Goal: Information Seeking & Learning: Learn about a topic

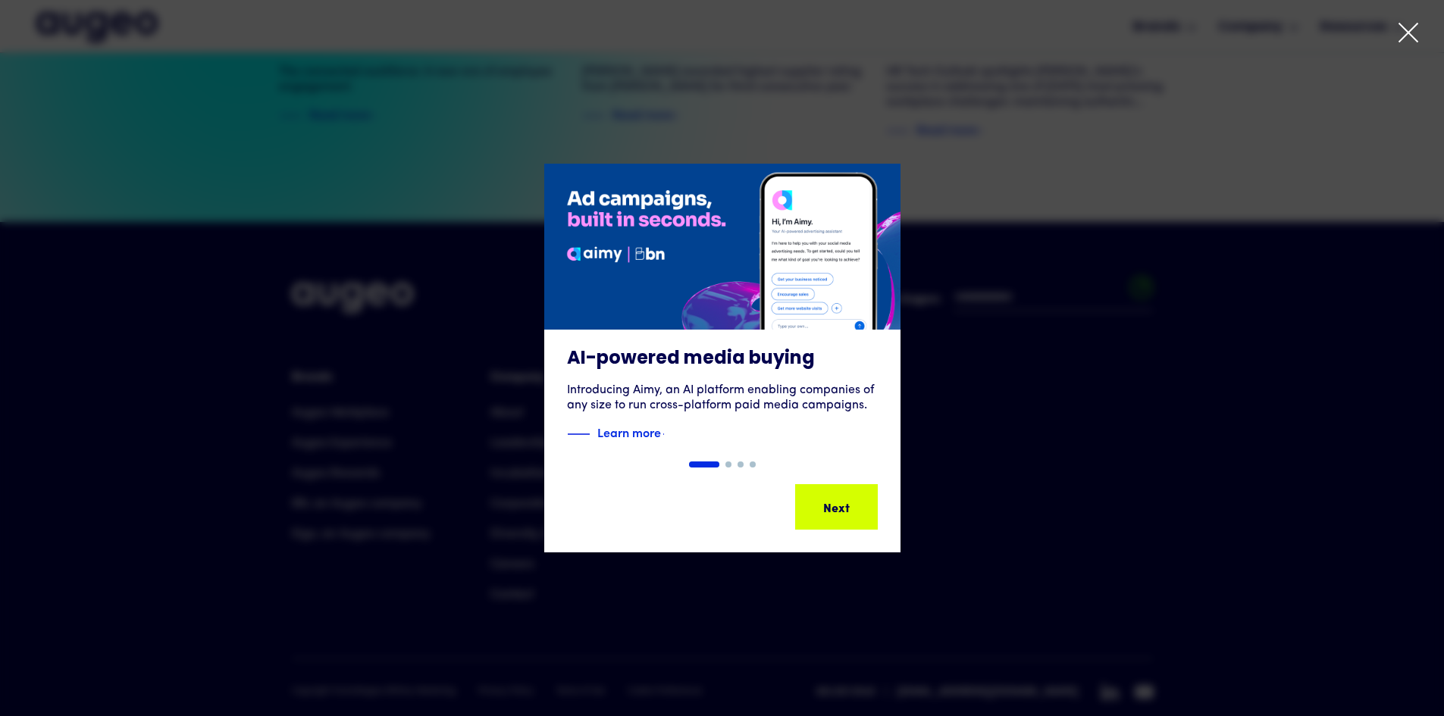
scroll to position [3471, 0]
click at [1403, 28] on icon at bounding box center [1408, 33] width 18 height 18
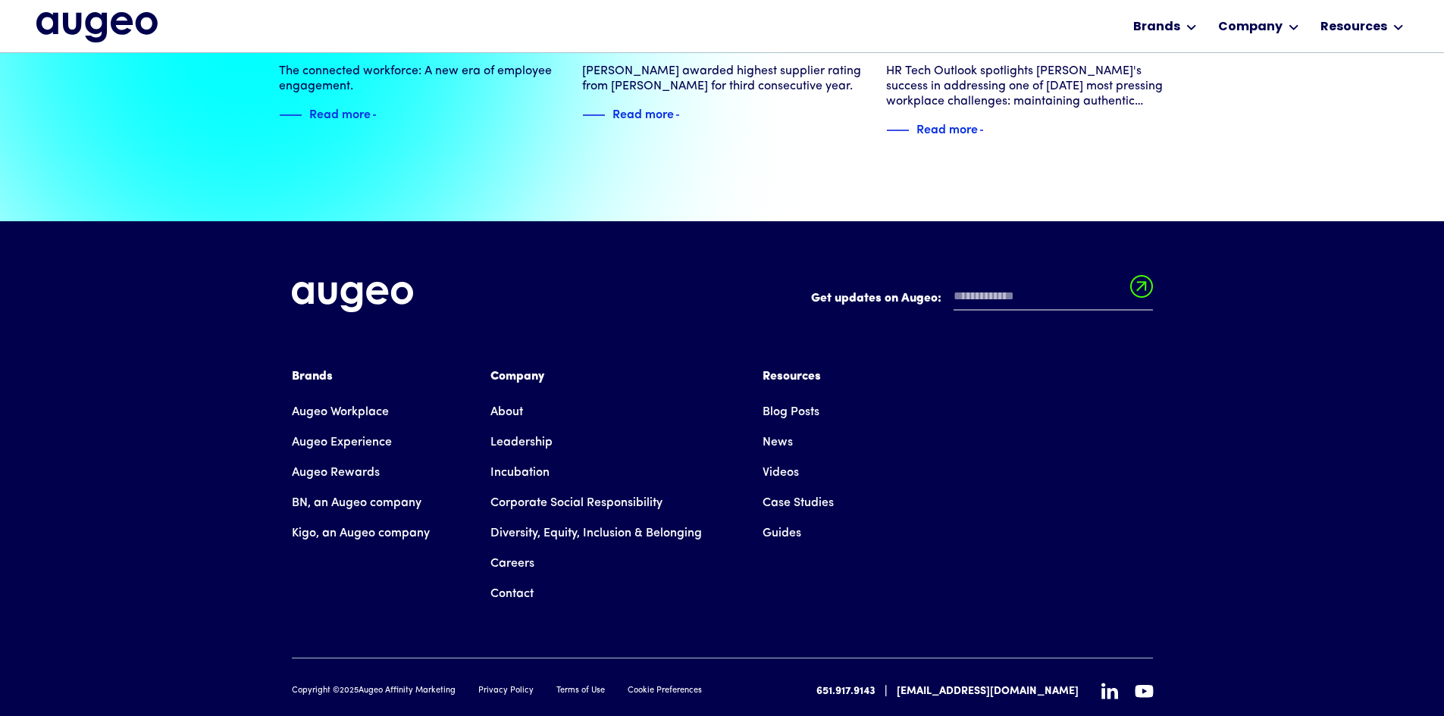
click at [516, 397] on link "About" at bounding box center [506, 412] width 33 height 30
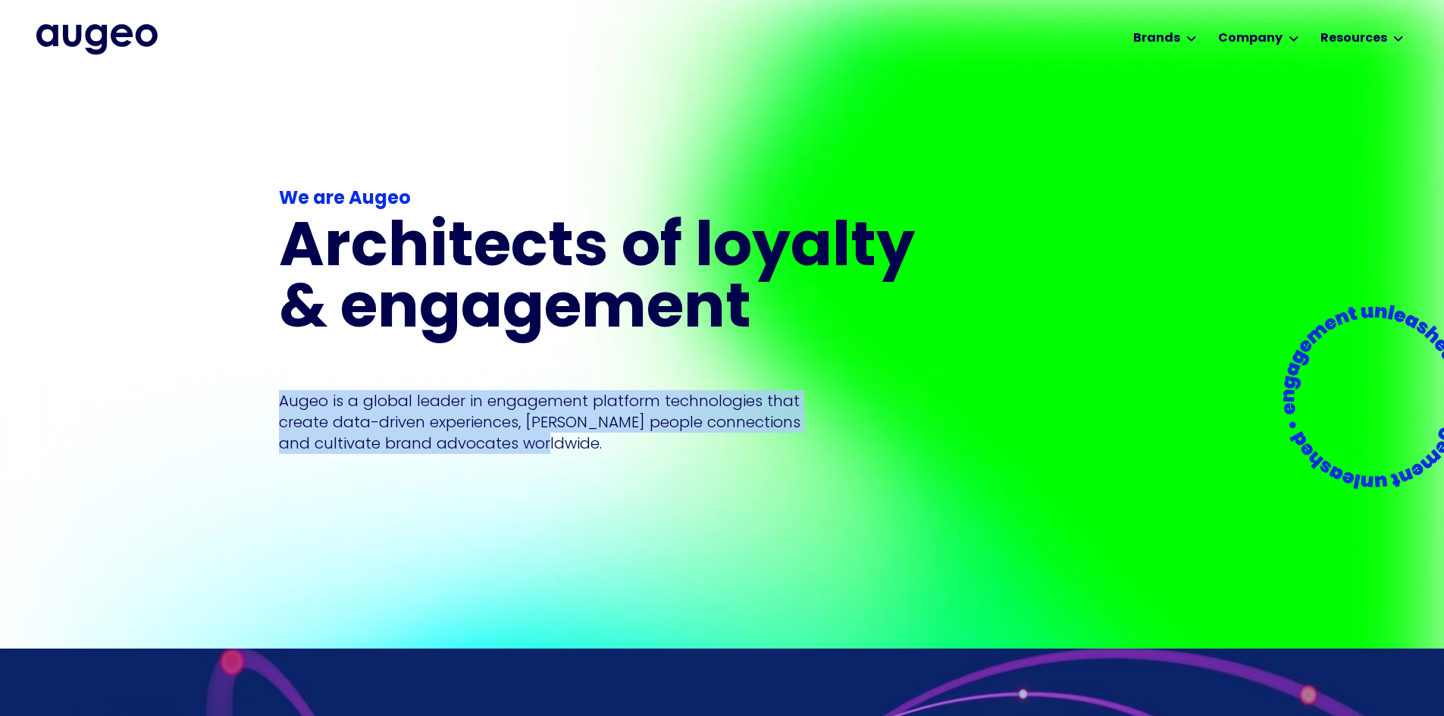
drag, startPoint x: 280, startPoint y: 379, endPoint x: 583, endPoint y: 443, distance: 309.3
click at [583, 443] on div "We are Augeo Architects of loyalty & engagement Augeo is a global leader in eng…" at bounding box center [606, 362] width 655 height 450
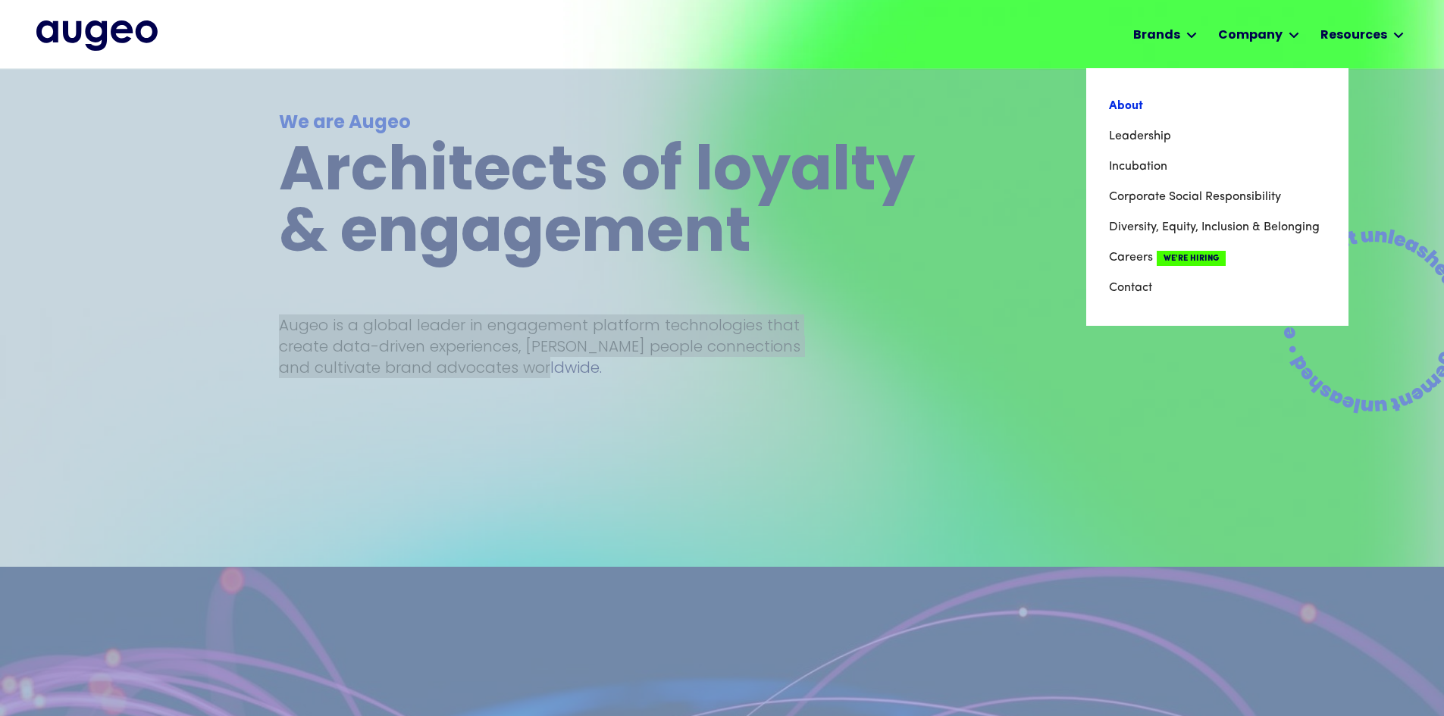
scroll to position [76, 0]
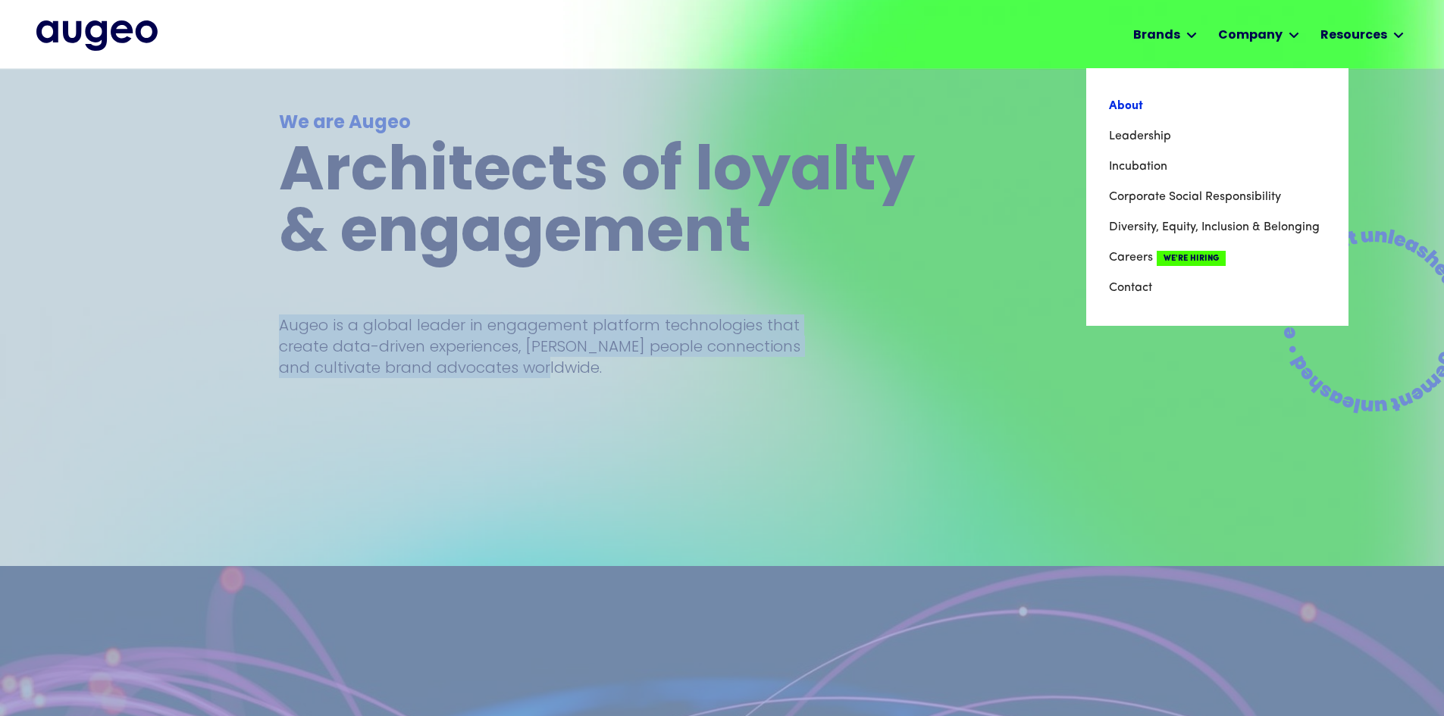
click at [1134, 103] on link "About" at bounding box center [1217, 106] width 217 height 30
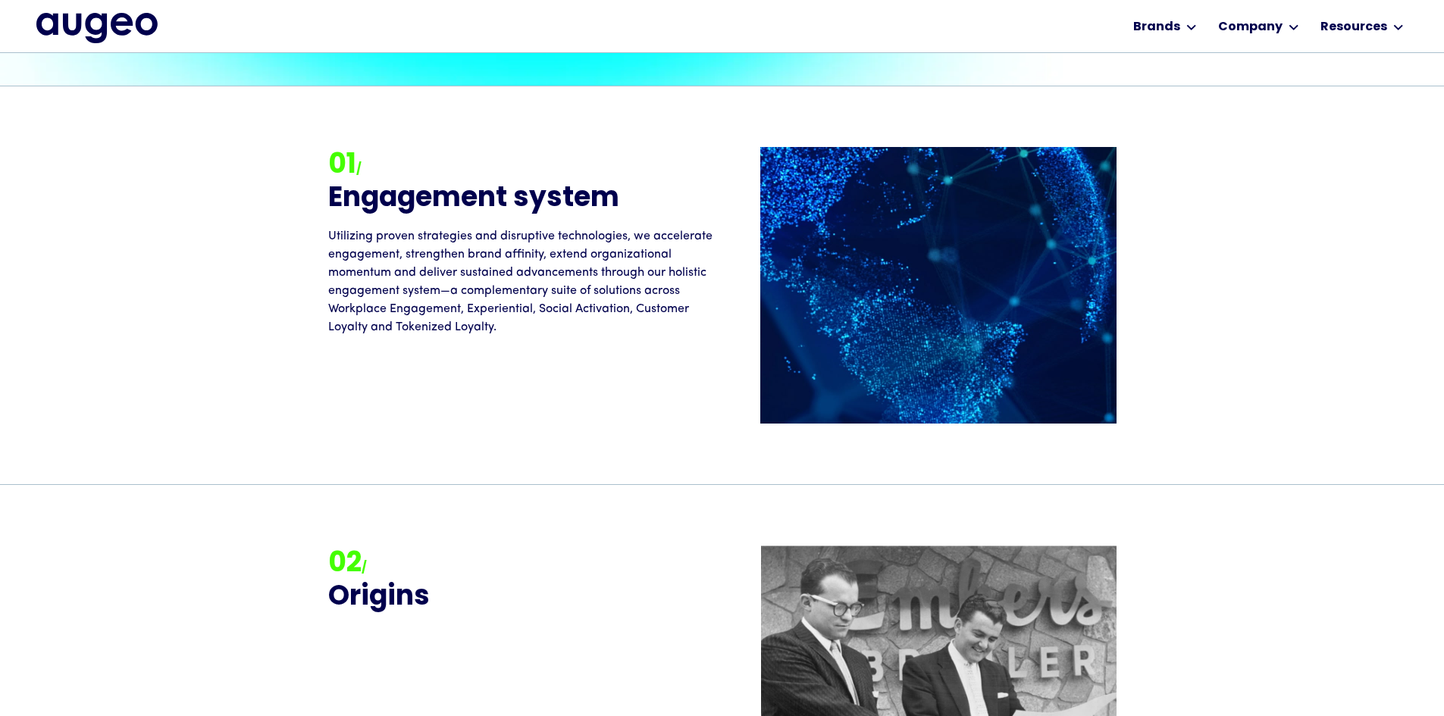
scroll to position [1452, 0]
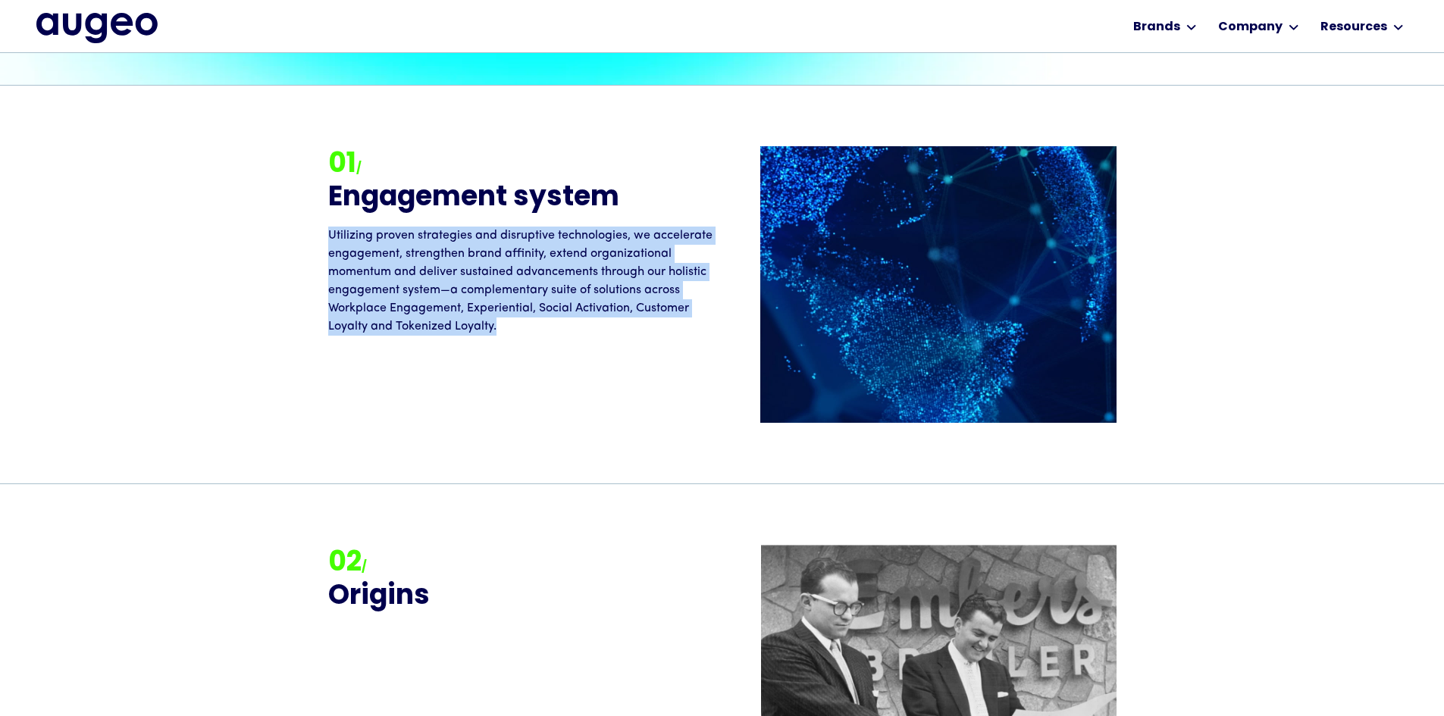
drag, startPoint x: 331, startPoint y: 191, endPoint x: 500, endPoint y: 289, distance: 195.3
click at [500, 289] on p "Utilizing proven strategies and disruptive technologies, we accelerate engageme…" at bounding box center [525, 281] width 394 height 109
copy p "Utilizing proven strategies and disruptive technologies, we accelerate engageme…"
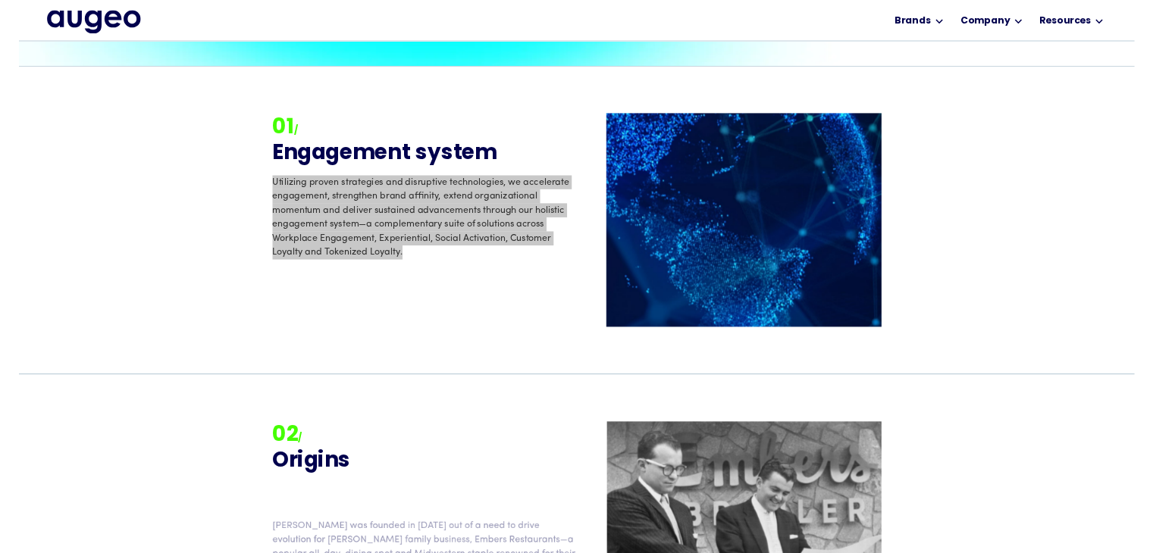
scroll to position [1507, 0]
